Goal: Task Accomplishment & Management: Use online tool/utility

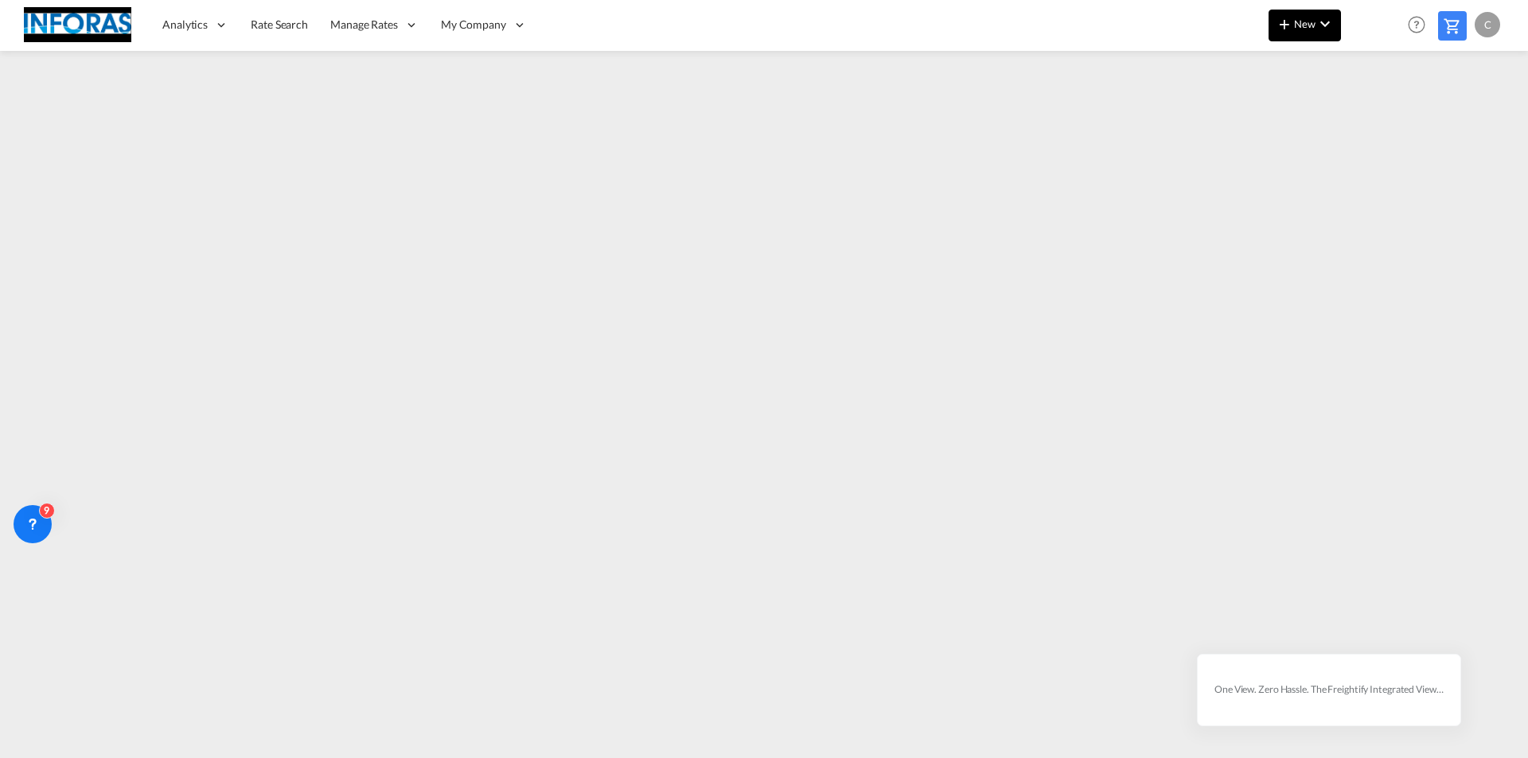
click at [1275, 20] on button "New" at bounding box center [1304, 26] width 72 height 32
click at [1379, 121] on span "Ratesheet" at bounding box center [1370, 119] width 18 height 32
click at [1330, 22] on md-icon "icon-chevron-down" at bounding box center [1324, 23] width 19 height 19
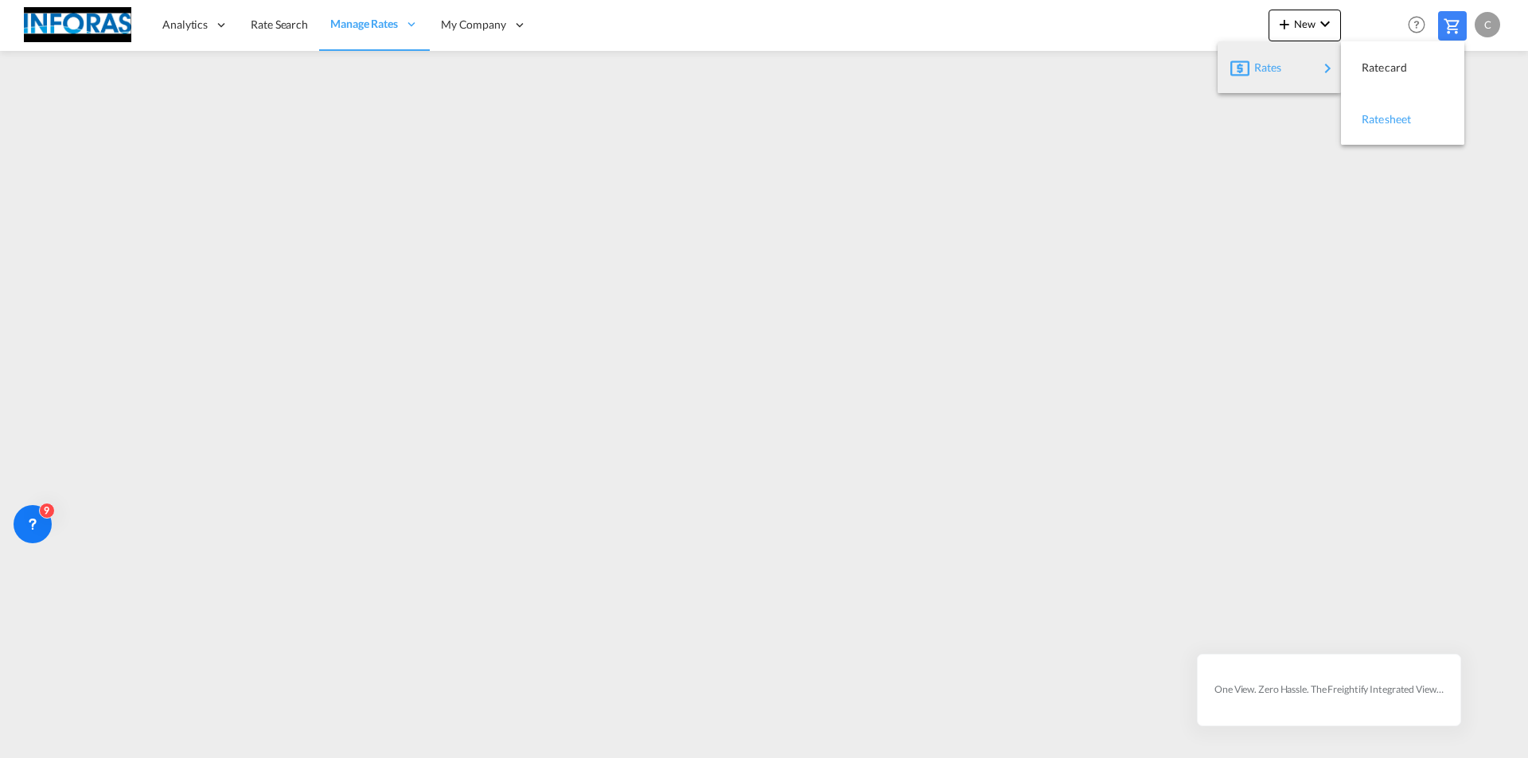
click at [1379, 125] on span "Ratesheet" at bounding box center [1370, 119] width 18 height 32
